Goal: Transaction & Acquisition: Book appointment/travel/reservation

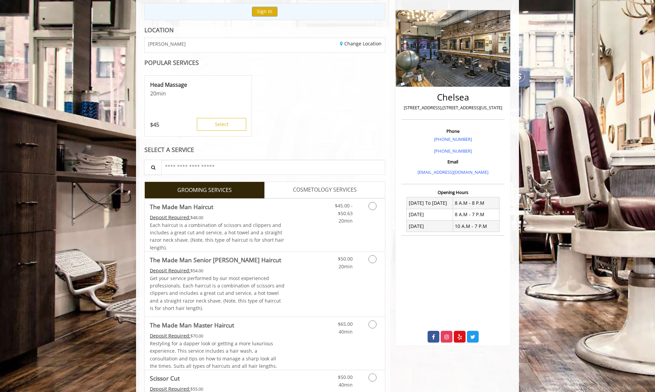
scroll to position [134, 0]
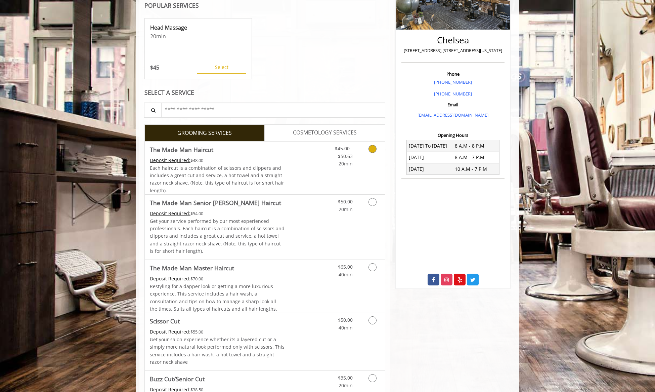
click at [309, 166] on link "Discounted Price" at bounding box center [305, 167] width 40 height 53
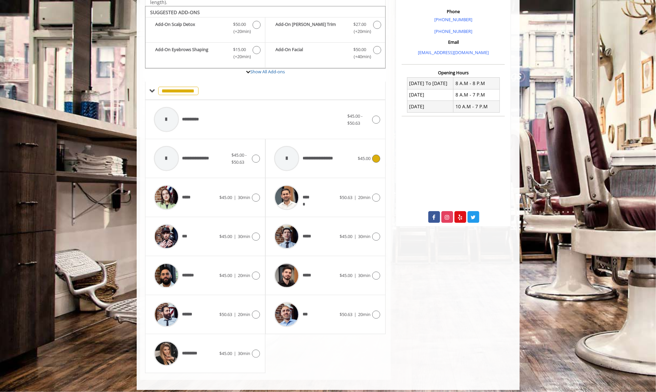
scroll to position [199, 0]
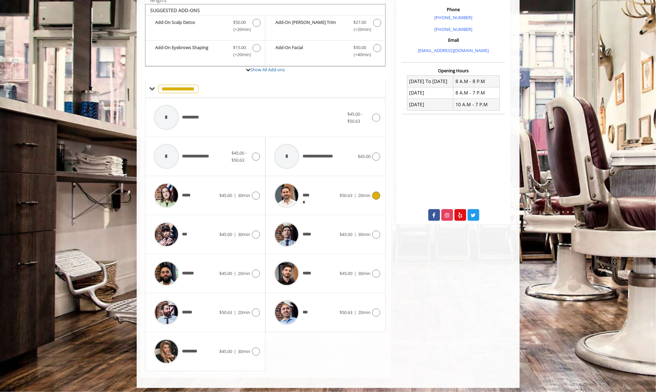
click at [355, 199] on div "***** $50.63 | 20min" at bounding box center [325, 195] width 109 height 32
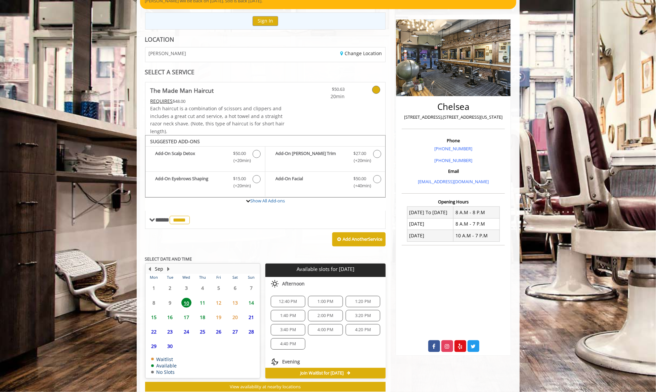
scroll to position [86, 0]
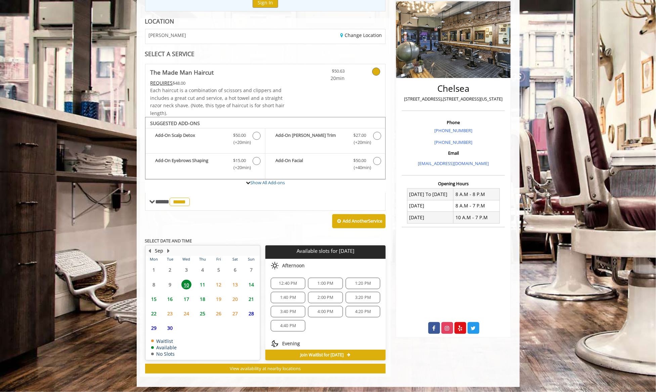
click at [293, 283] on span "12:40 PM" at bounding box center [288, 282] width 18 height 5
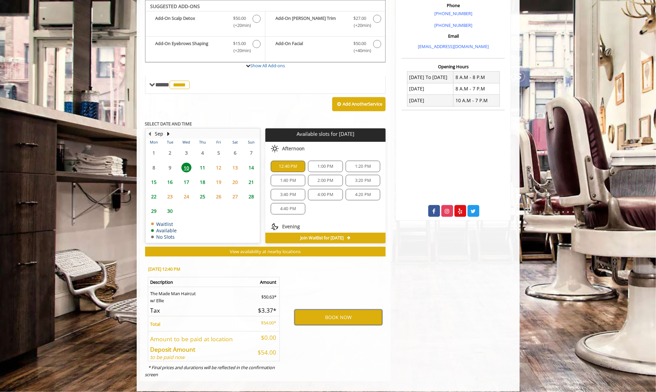
scroll to position [202, 0]
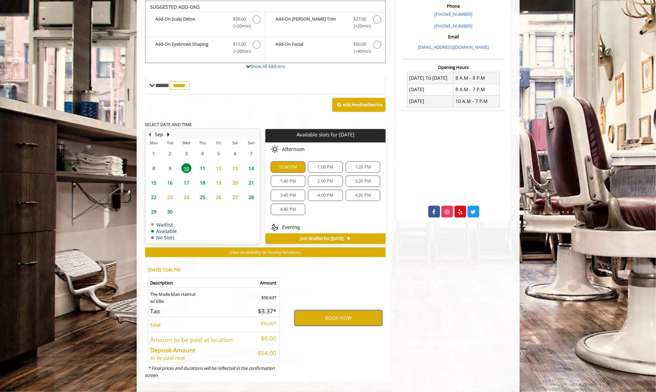
click at [338, 312] on button "BOOK NOW" at bounding box center [339, 317] width 88 height 15
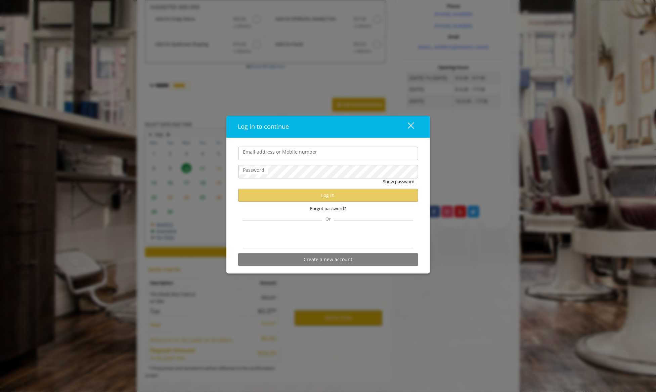
click at [345, 155] on input "Email address or Mobile number" at bounding box center [328, 153] width 180 height 13
type input "**********"
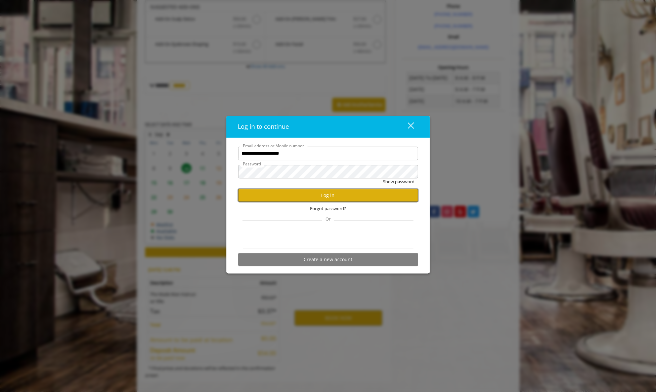
click at [338, 197] on button "Log in" at bounding box center [328, 195] width 180 height 13
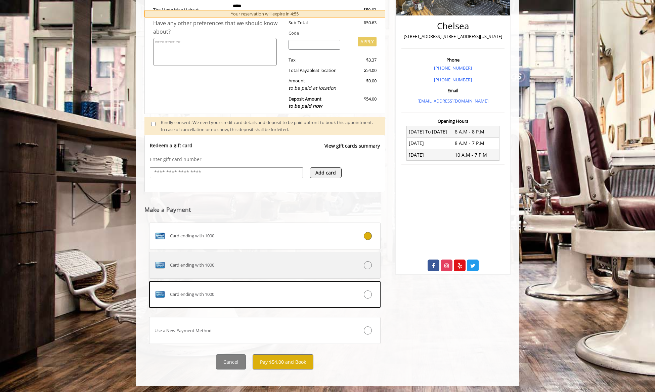
scroll to position [148, 0]
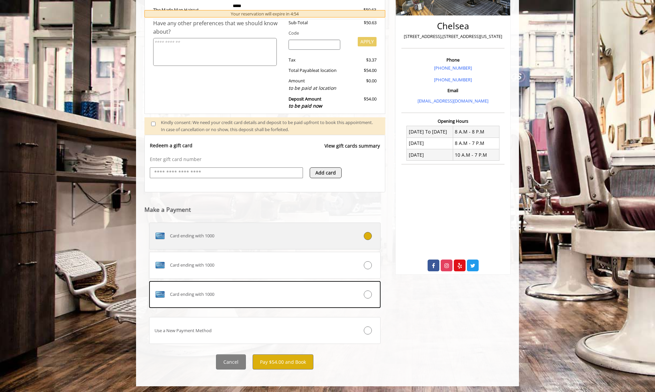
click at [307, 234] on div "Card ending with 1000" at bounding box center [245, 235] width 192 height 11
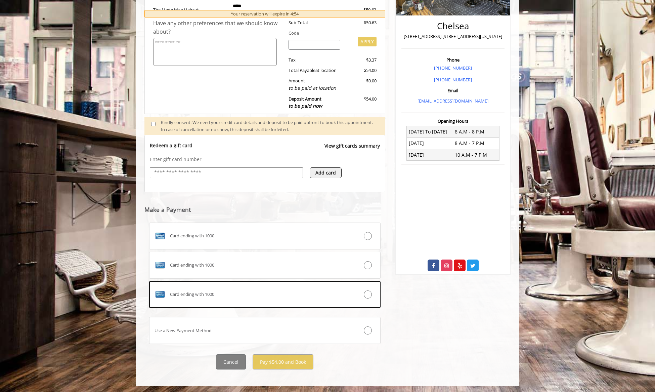
scroll to position [134, 0]
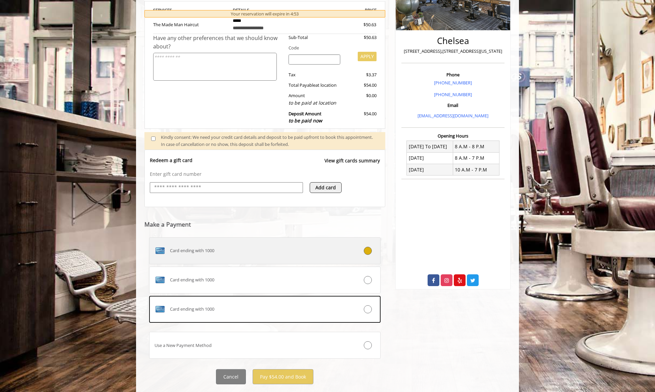
click at [318, 259] on label "Card ending with 1000" at bounding box center [264, 250] width 231 height 27
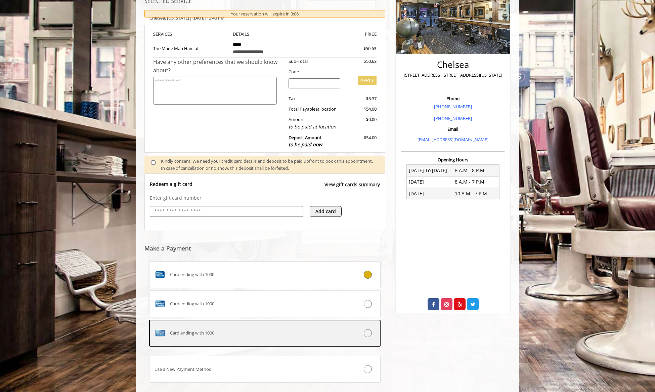
scroll to position [148, 0]
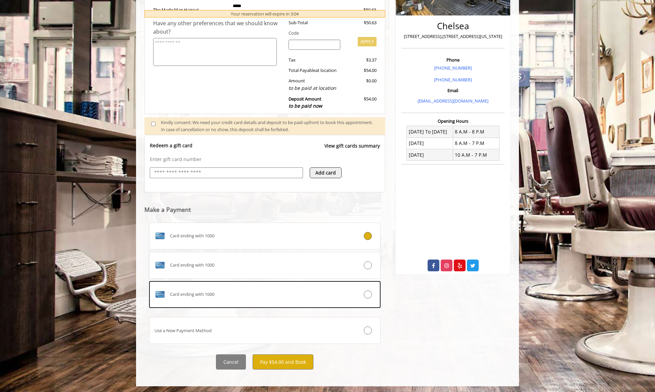
click at [322, 248] on div "Card ending with 1000 Card ending with 1000 Card ending with 1000 Use a New Pay…" at bounding box center [264, 284] width 231 height 124
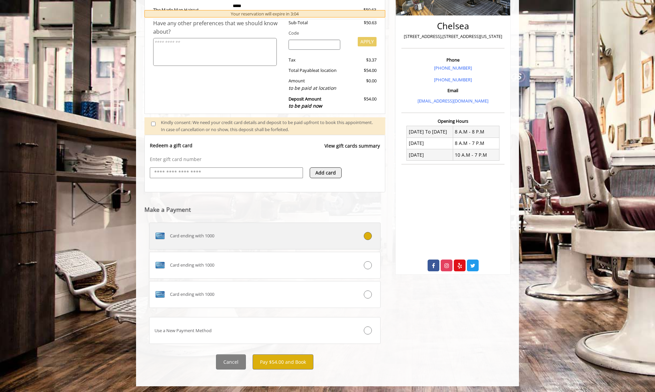
click at [326, 243] on label "Card ending with 1000" at bounding box center [264, 235] width 231 height 27
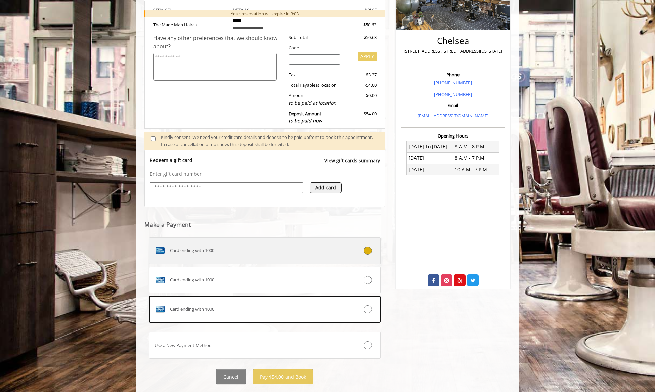
click at [328, 247] on div "Card ending with 1000" at bounding box center [245, 250] width 192 height 11
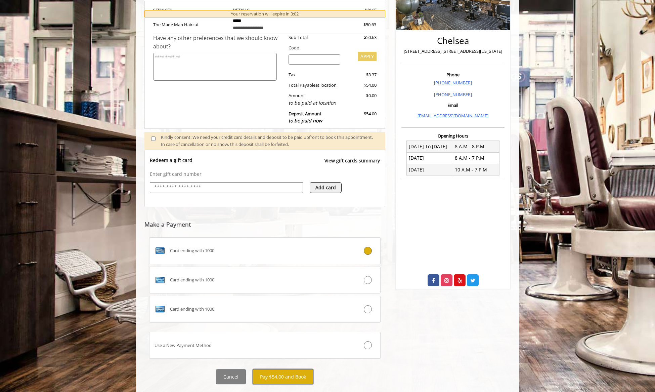
click at [299, 377] on button "Pay $54.00 and Book" at bounding box center [283, 376] width 61 height 15
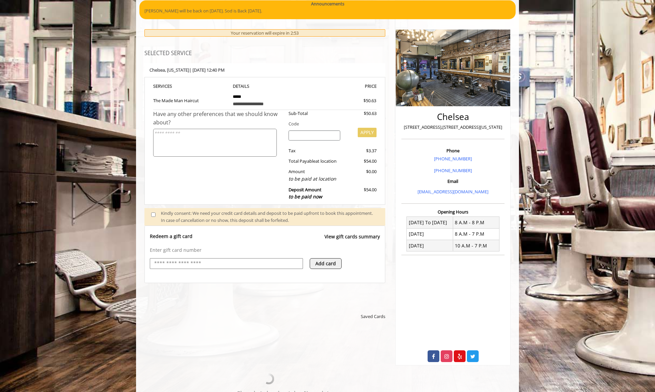
scroll to position [168, 0]
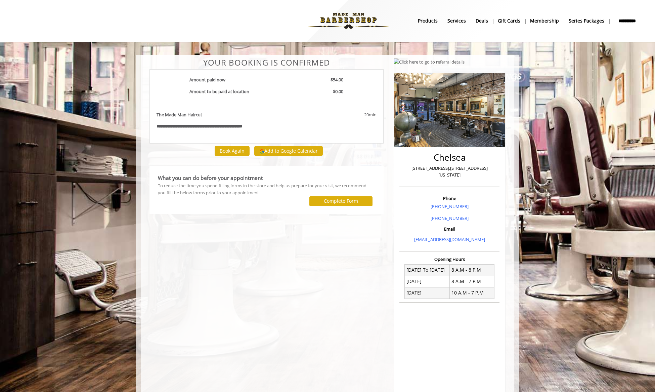
click at [305, 121] on div "20min" at bounding box center [343, 117] width 77 height 12
